Goal: Task Accomplishment & Management: Manage account settings

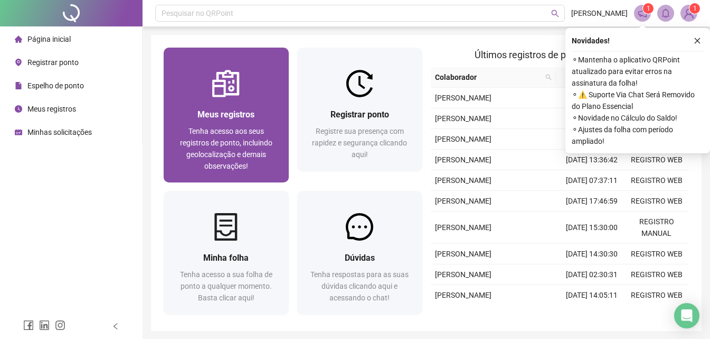
click at [211, 101] on div "Meus registros Tenha acesso aos seus registros de ponto, incluindo geolocalizaç…" at bounding box center [226, 139] width 125 height 85
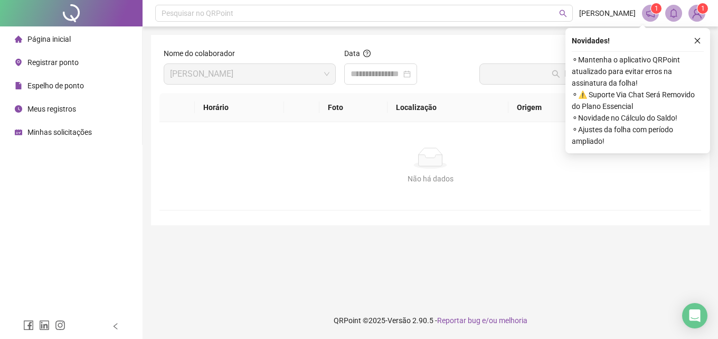
drag, startPoint x: 411, startPoint y: 239, endPoint x: 147, endPoint y: 173, distance: 271.7
click at [410, 239] on main "Nome do colaborador [PERSON_NAME] Data Buscar registros Horário Foto Localizaçã…" at bounding box center [430, 164] width 559 height 258
click at [52, 65] on span "Registrar ponto" at bounding box center [52, 62] width 51 height 8
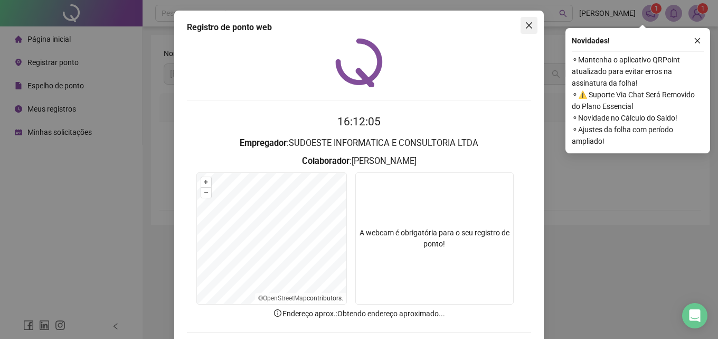
click at [525, 28] on icon "close" at bounding box center [529, 25] width 8 height 8
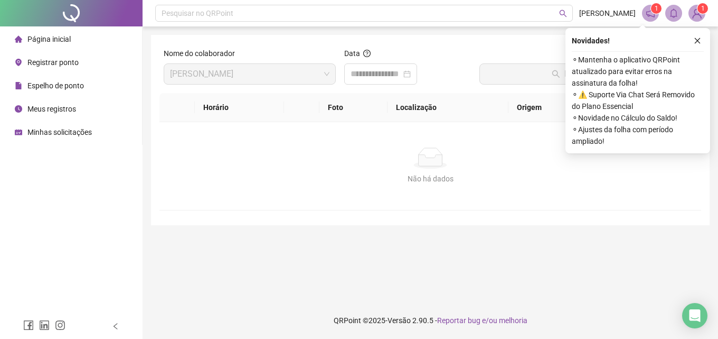
click at [49, 39] on span "Página inicial" at bounding box center [48, 39] width 43 height 8
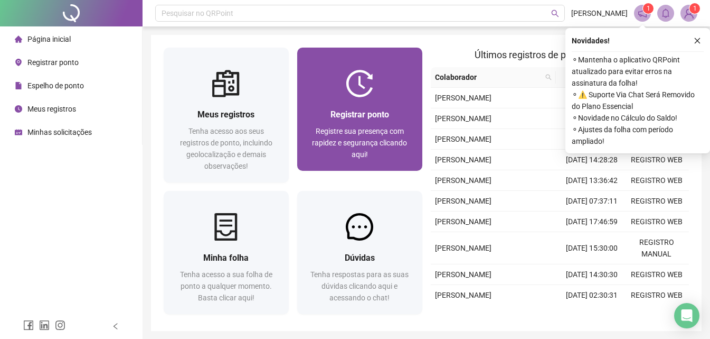
click at [358, 92] on img at bounding box center [359, 83] width 27 height 27
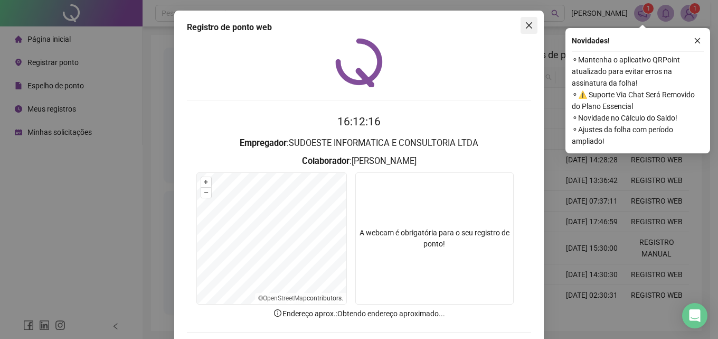
click at [533, 26] on span "Close" at bounding box center [529, 25] width 17 height 8
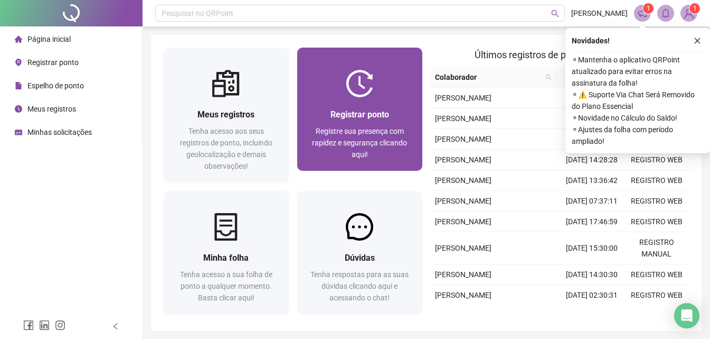
click at [358, 104] on div "Registrar ponto Registre sua presença com rapidez e segurança clicando aqui!" at bounding box center [359, 133] width 125 height 73
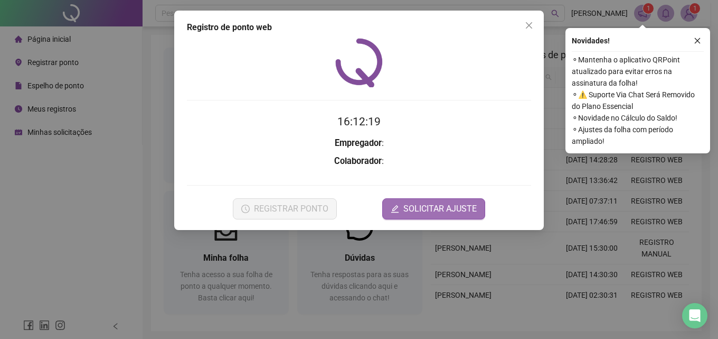
click at [448, 210] on span "SOLICITAR AJUSTE" at bounding box center [439, 208] width 73 height 13
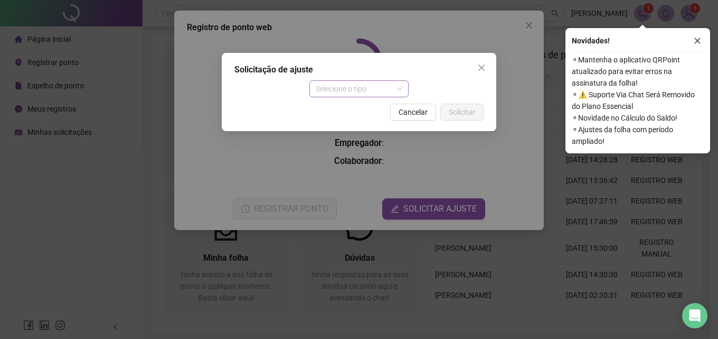
click at [400, 90] on span "Selecione o tipo" at bounding box center [359, 89] width 87 height 16
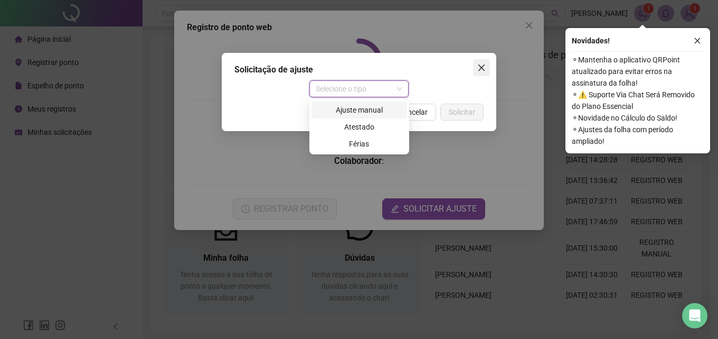
click at [477, 67] on span "Close" at bounding box center [481, 67] width 17 height 8
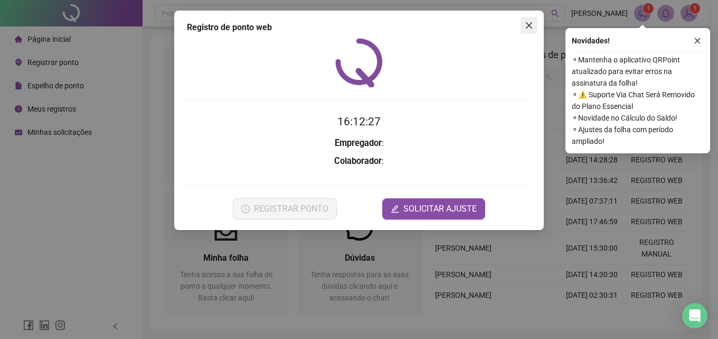
click at [527, 25] on icon "close" at bounding box center [529, 25] width 8 height 8
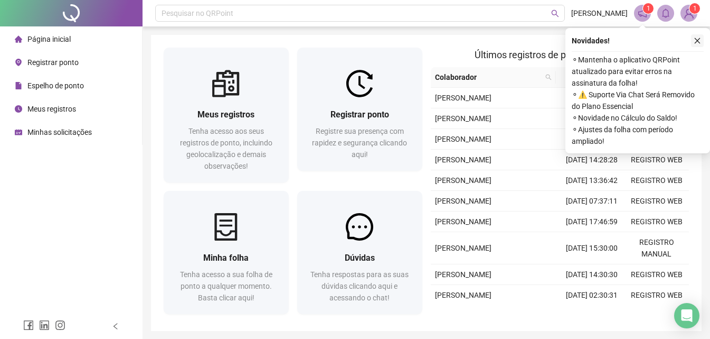
click at [699, 39] on icon "close" at bounding box center [697, 40] width 7 height 7
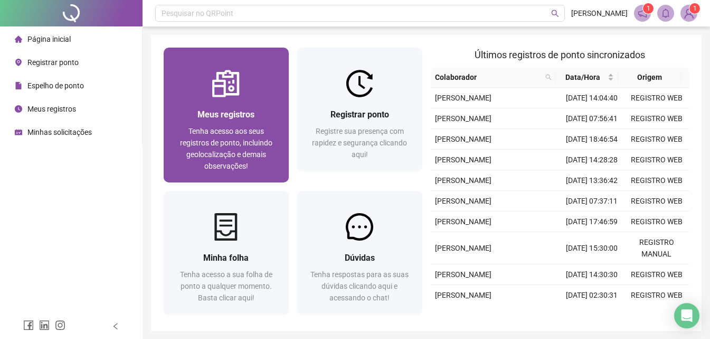
click at [225, 101] on div "Meus registros Tenha acesso aos seus registros de ponto, incluindo geolocalizaç…" at bounding box center [226, 139] width 125 height 85
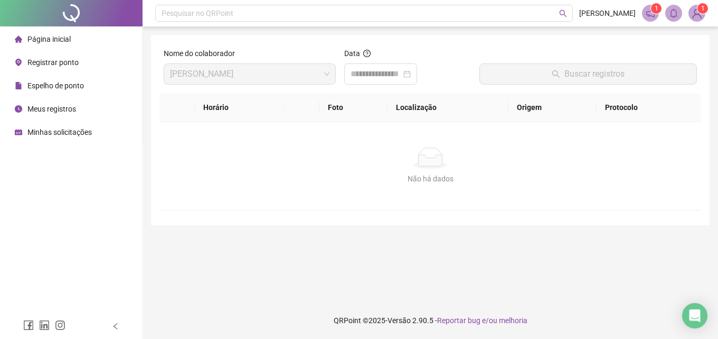
click at [63, 59] on span "Registrar ponto" at bounding box center [52, 62] width 51 height 8
click at [70, 109] on span "Meus registros" at bounding box center [51, 109] width 49 height 8
click at [100, 13] on div at bounding box center [71, 13] width 143 height 26
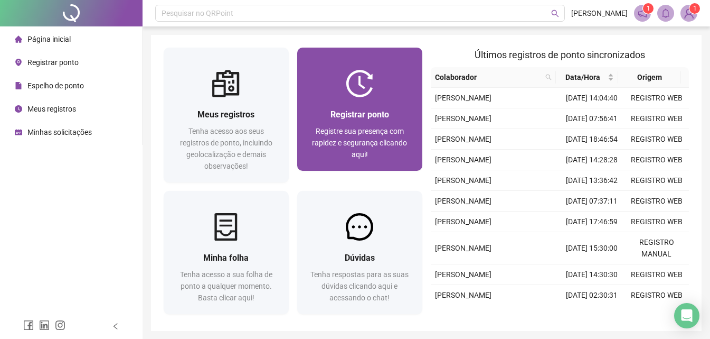
click at [364, 104] on div "Registrar ponto Registre sua presença com rapidez e segurança clicando aqui!" at bounding box center [359, 133] width 125 height 73
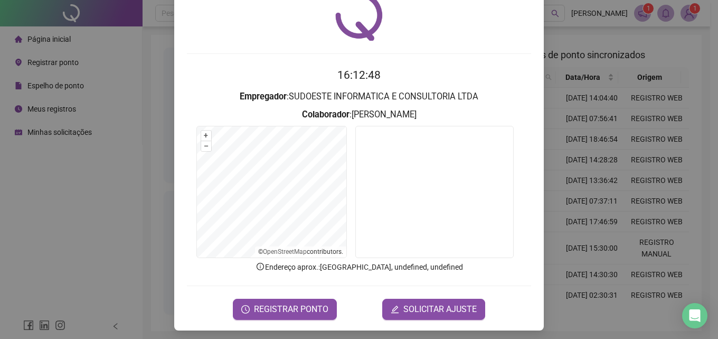
scroll to position [51, 0]
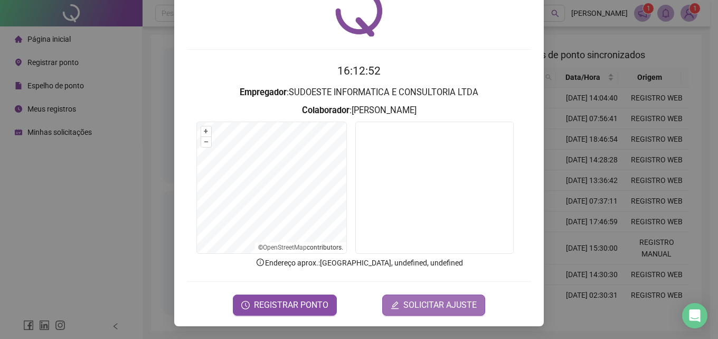
click at [433, 305] on span "SOLICITAR AJUSTE" at bounding box center [439, 304] width 73 height 13
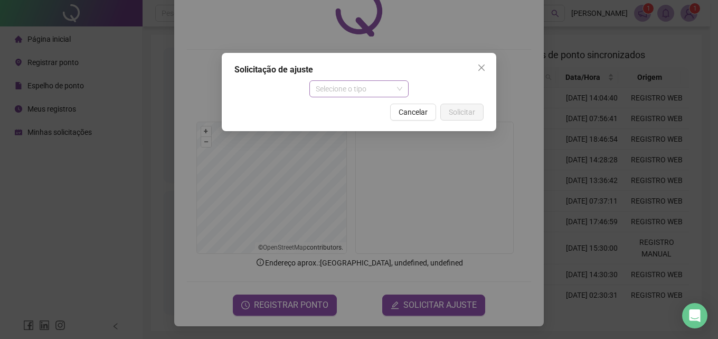
click at [402, 88] on span "Selecione o tipo" at bounding box center [359, 89] width 87 height 16
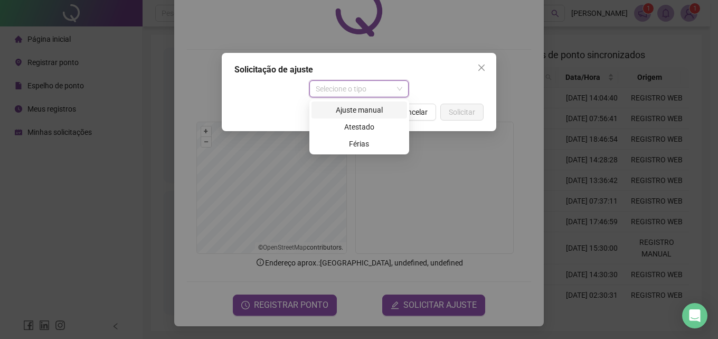
click at [370, 110] on div "Ajuste manual" at bounding box center [359, 110] width 83 height 12
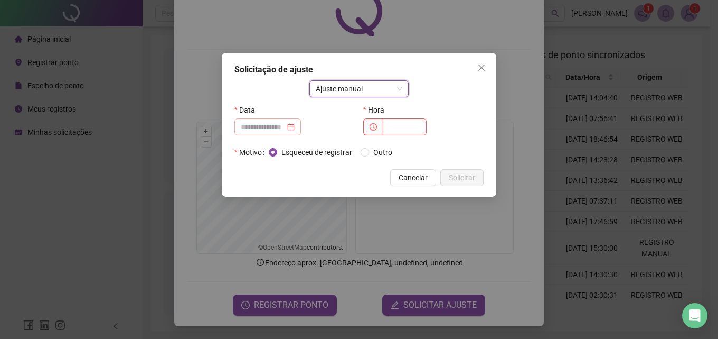
click at [295, 128] on div at bounding box center [268, 127] width 54 height 12
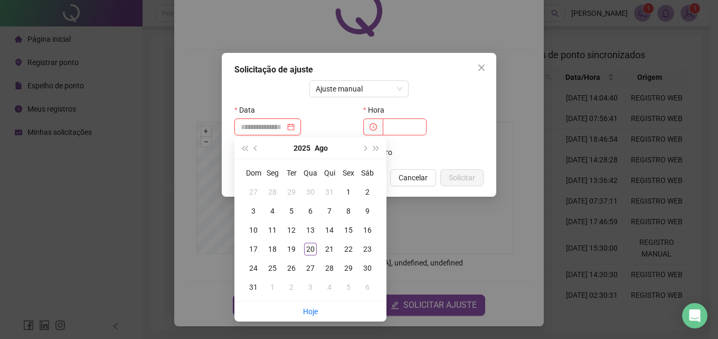
type input "**********"
click at [312, 249] on div "20" at bounding box center [310, 248] width 13 height 13
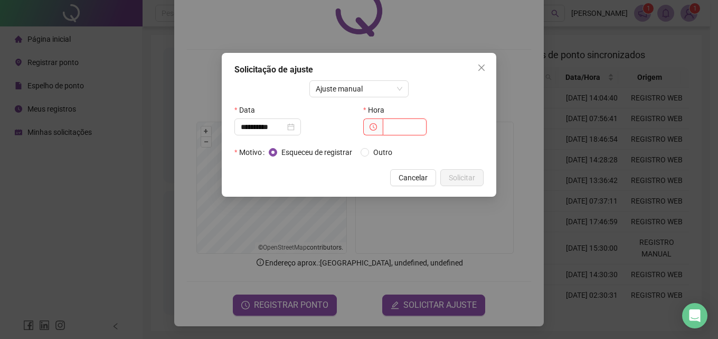
click at [405, 131] on input "text" at bounding box center [405, 126] width 44 height 17
type input "*****"
click at [482, 66] on icon "close" at bounding box center [481, 67] width 8 height 8
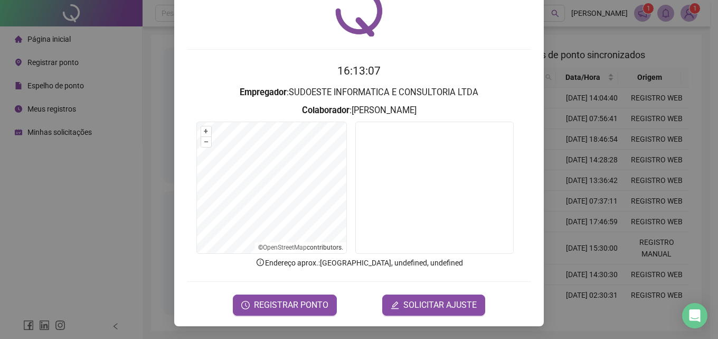
click at [558, 172] on div "Registro de ponto web 16:13:07 Empregador : SUDOESTE INFORMATICA E CONSULTORIA …" at bounding box center [359, 169] width 718 height 339
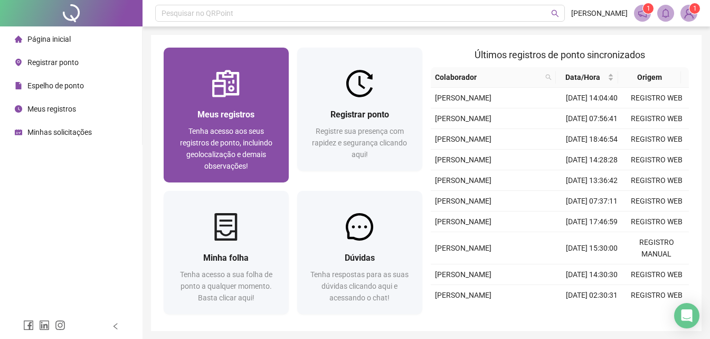
click at [219, 111] on span "Meus registros" at bounding box center [226, 114] width 57 height 10
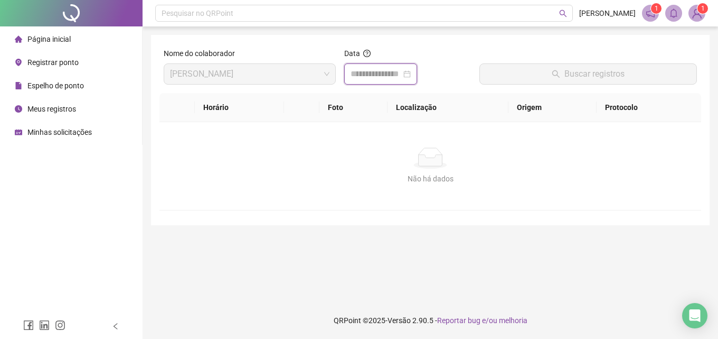
click at [367, 76] on input at bounding box center [376, 74] width 51 height 13
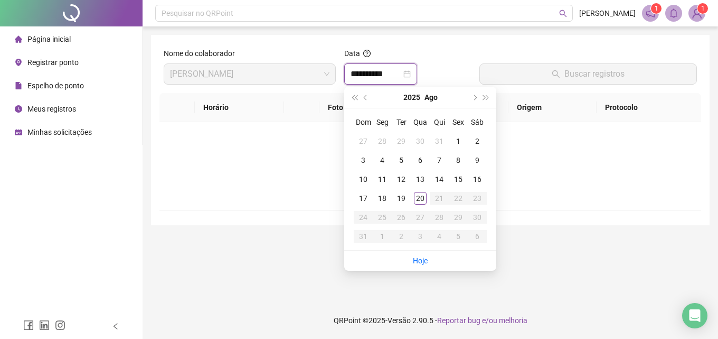
type input "**********"
click at [421, 194] on div "20" at bounding box center [420, 198] width 13 height 13
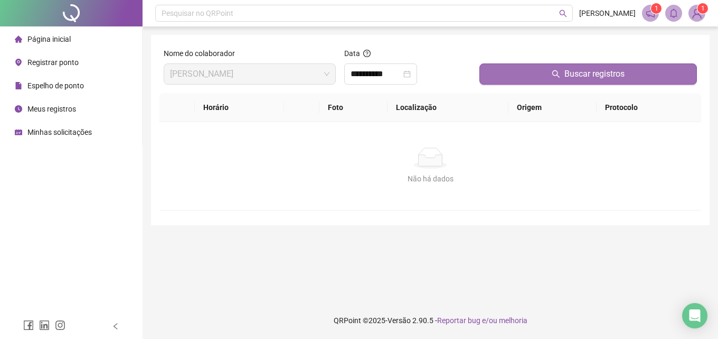
click at [596, 73] on span "Buscar registros" at bounding box center [595, 74] width 60 height 13
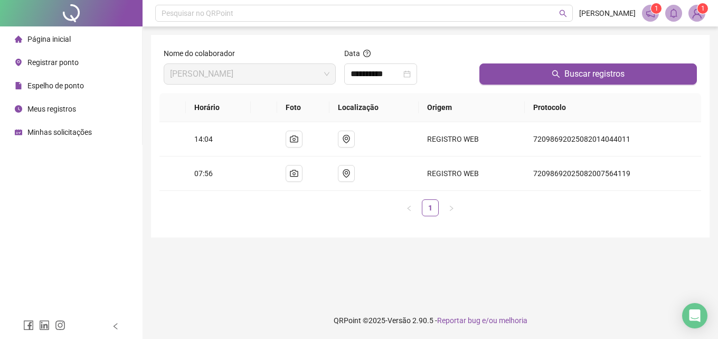
click at [53, 61] on span "Registrar ponto" at bounding box center [52, 62] width 51 height 8
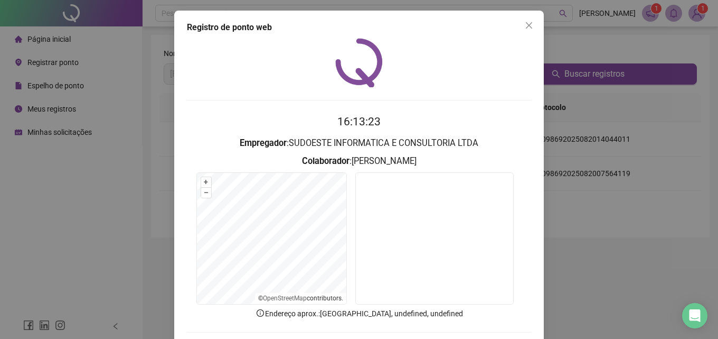
scroll to position [51, 0]
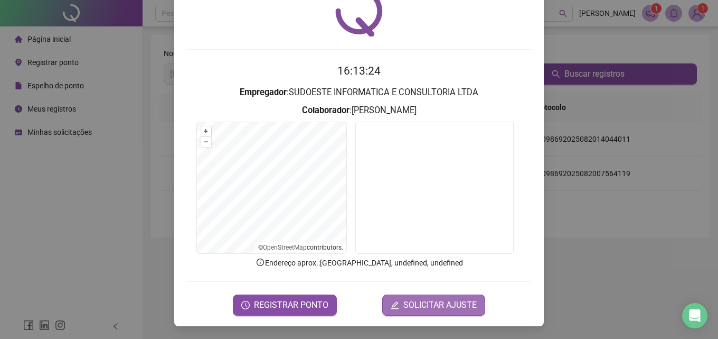
click at [424, 306] on span "SOLICITAR AJUSTE" at bounding box center [439, 304] width 73 height 13
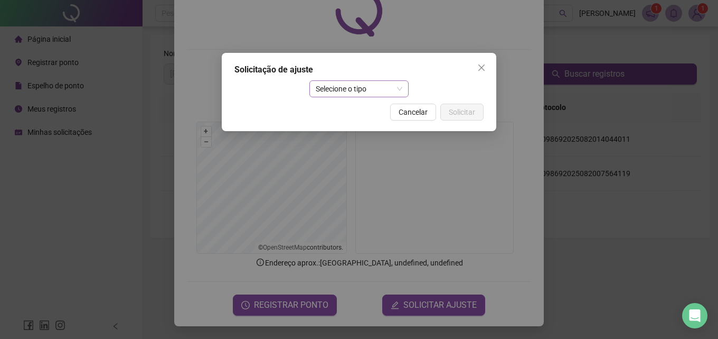
click at [399, 89] on span "Selecione o tipo" at bounding box center [359, 89] width 87 height 16
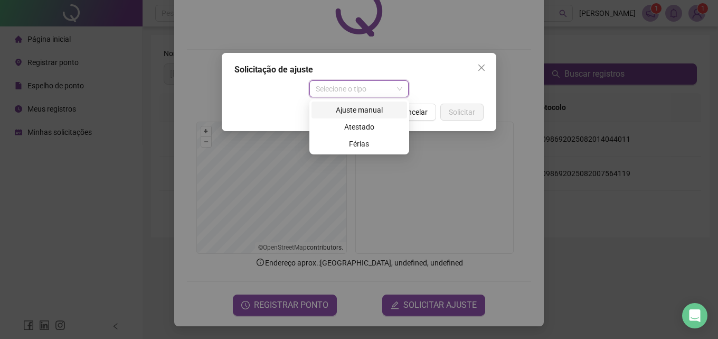
click at [377, 113] on div "Ajuste manual" at bounding box center [359, 110] width 83 height 12
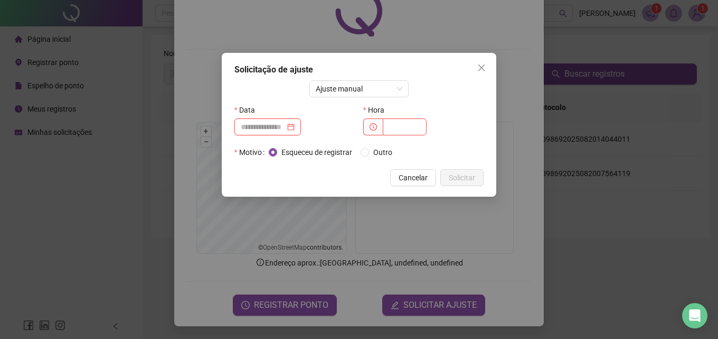
click at [285, 124] on input at bounding box center [263, 127] width 44 height 12
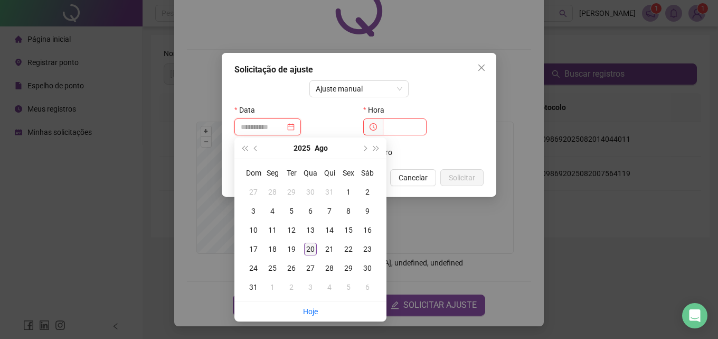
type input "**********"
click at [314, 251] on div "20" at bounding box center [310, 248] width 13 height 13
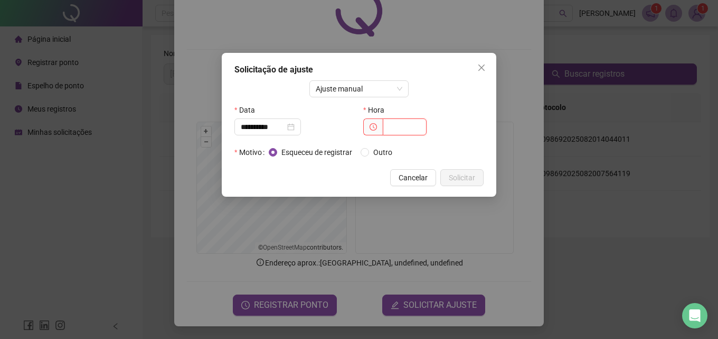
click at [395, 128] on input "text" at bounding box center [405, 126] width 44 height 17
type input "*****"
click at [470, 177] on span "Solicitar" at bounding box center [462, 178] width 26 height 12
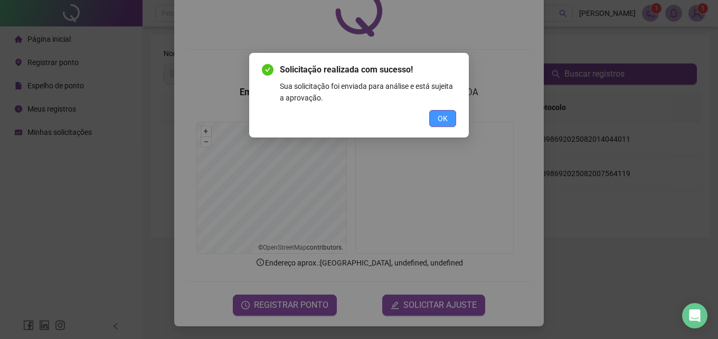
click at [448, 120] on button "OK" at bounding box center [442, 118] width 27 height 17
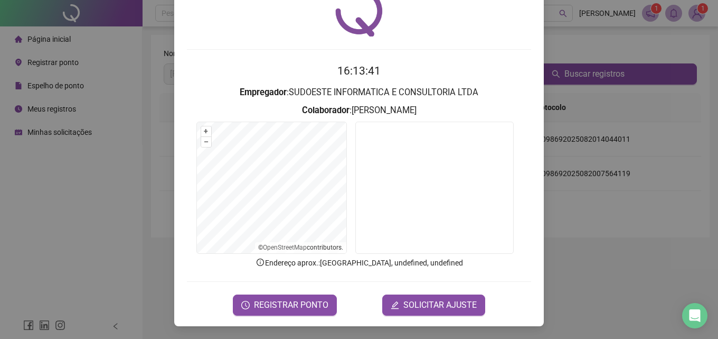
click at [569, 264] on div "Registro de ponto web 16:13:41 Empregador : SUDOESTE INFORMATICA E CONSULTORIA …" at bounding box center [359, 169] width 718 height 339
